Goal: Find specific page/section: Find specific page/section

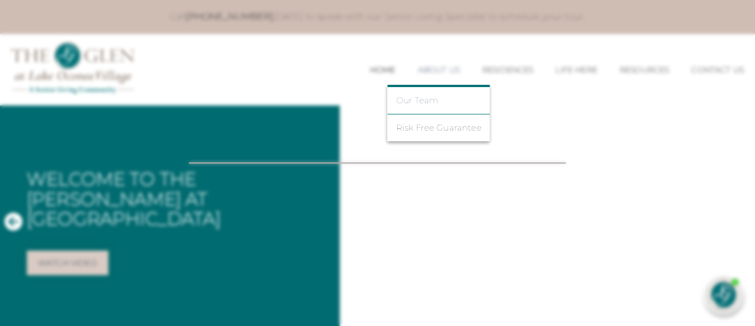
click at [403, 98] on link "Our Team" at bounding box center [438, 101] width 85 height 10
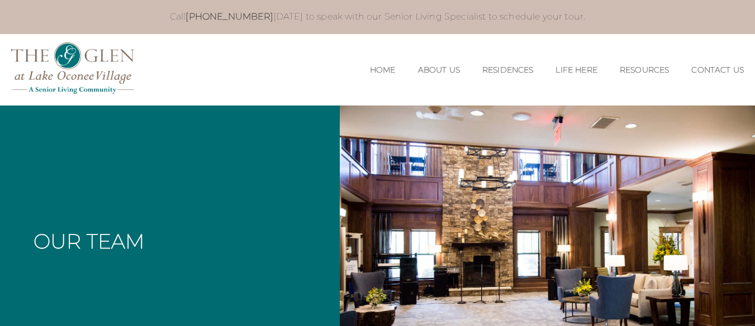
click at [541, 50] on div "MENU CLOSE Home About Us Our Team Risk Free Guarantee Residences Independent Li…" at bounding box center [377, 70] width 755 height 72
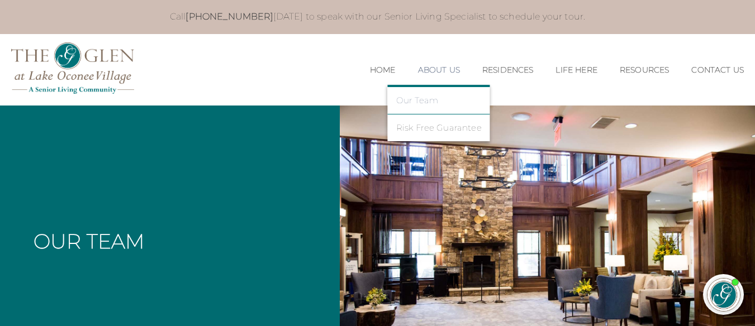
click at [418, 98] on link "Our Team" at bounding box center [438, 101] width 85 height 10
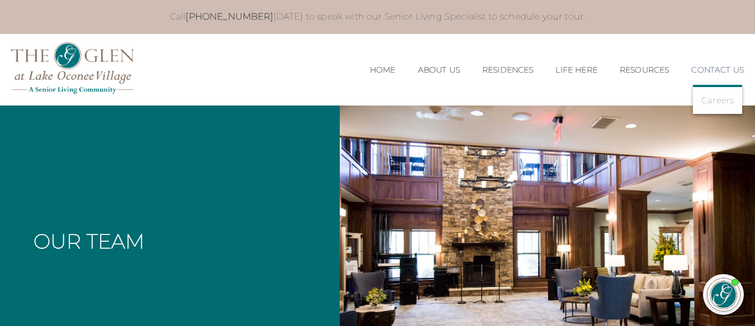
click at [716, 66] on link "Contact Us" at bounding box center [717, 69] width 53 height 9
